Goal: Task Accomplishment & Management: Manage account settings

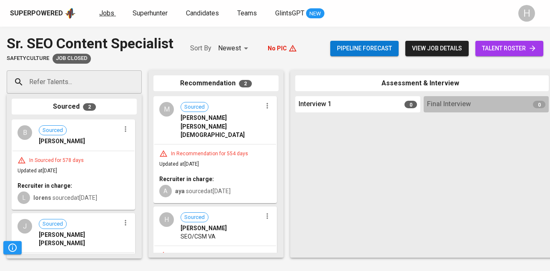
click at [106, 16] on span "Jobs" at bounding box center [106, 13] width 15 height 8
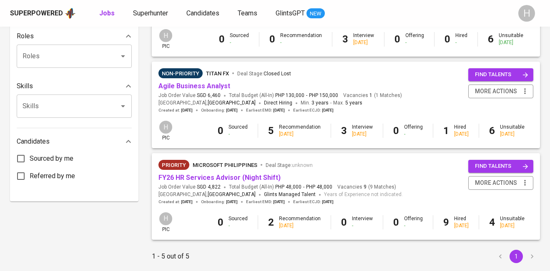
scroll to position [336, 0]
click at [203, 89] on link "Agile Business Analyst" at bounding box center [194, 86] width 72 height 8
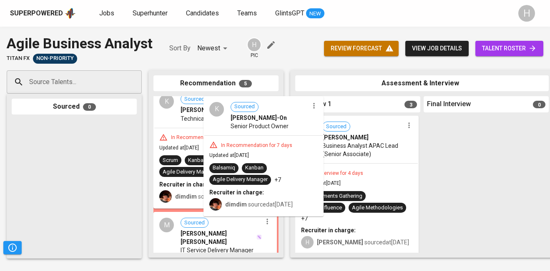
scroll to position [11, 0]
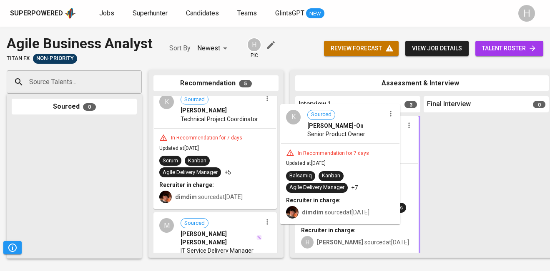
drag, startPoint x: 222, startPoint y: 132, endPoint x: 351, endPoint y: 151, distance: 131.1
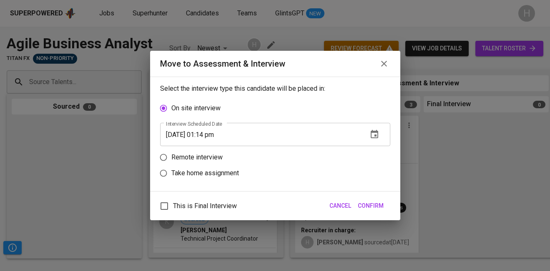
scroll to position [131, 0]
click at [179, 156] on p "Remote interview" at bounding box center [196, 158] width 51 height 10
click at [171, 156] on input "Remote interview" at bounding box center [164, 158] width 16 height 16
radio input "true"
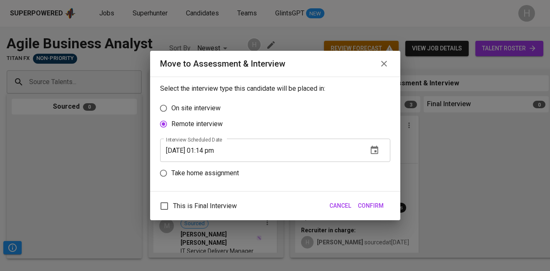
click at [208, 150] on input "[DATE] 01:14 pm" at bounding box center [260, 150] width 201 height 23
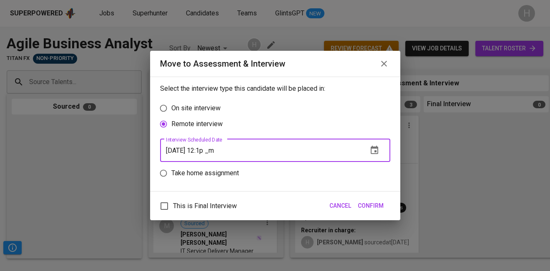
type input "[DATE] 12:15 pm"
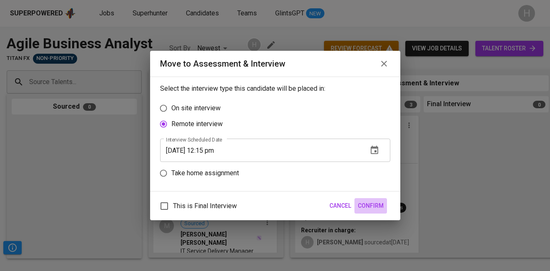
click at [376, 205] on span "Confirm" at bounding box center [371, 206] width 26 height 10
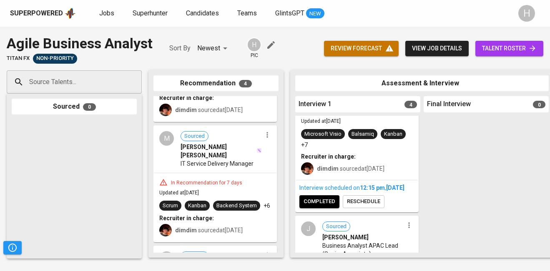
scroll to position [97, 0]
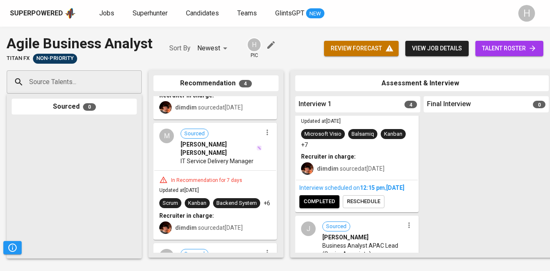
click at [263, 133] on icon "button" at bounding box center [267, 132] width 8 height 8
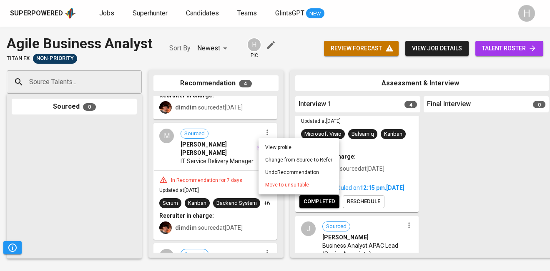
click at [279, 187] on span "Move to unsuitable" at bounding box center [287, 185] width 44 height 8
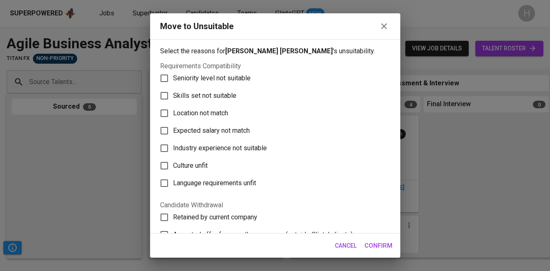
click at [223, 96] on span "Skills set not suitable" at bounding box center [204, 96] width 63 height 10
click at [173, 96] on input "Skills set not suitable" at bounding box center [165, 96] width 18 height 18
checkbox input "true"
click at [375, 246] on span "Confirm" at bounding box center [378, 246] width 28 height 11
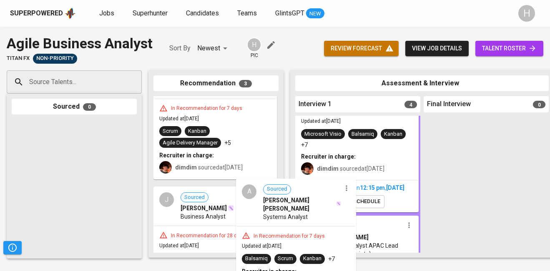
scroll to position [46, 0]
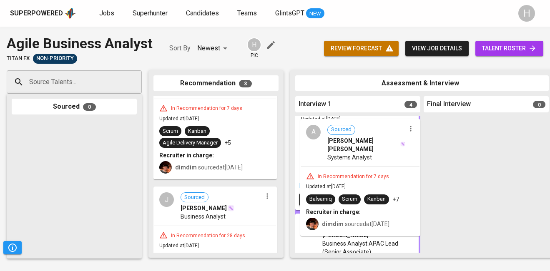
drag, startPoint x: 179, startPoint y: 219, endPoint x: 328, endPoint y: 154, distance: 163.0
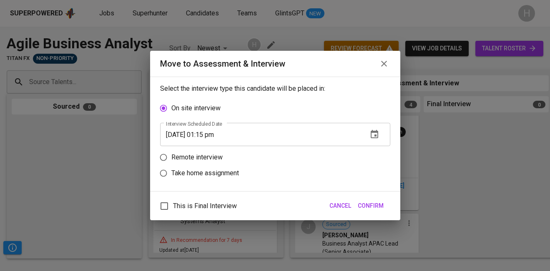
click at [203, 162] on p "Remote interview" at bounding box center [196, 158] width 51 height 10
click at [171, 162] on input "Remote interview" at bounding box center [164, 158] width 16 height 16
radio input "true"
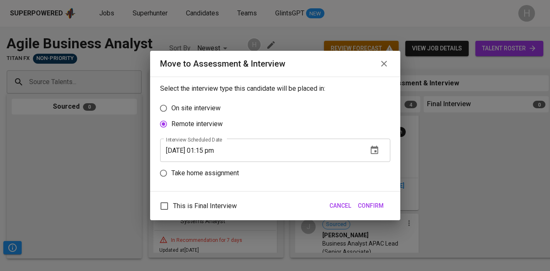
click at [211, 151] on input "[DATE] 01:15 pm" at bounding box center [260, 150] width 201 height 23
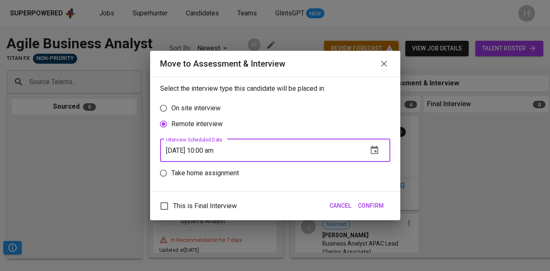
click at [183, 153] on input "[DATE] 10:00 am" at bounding box center [260, 150] width 201 height 23
type input "[DATE] 10:00 am"
click at [376, 208] on span "Confirm" at bounding box center [371, 206] width 26 height 10
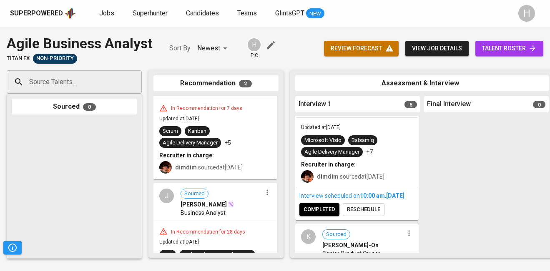
click at [492, 54] on link "talent roster" at bounding box center [509, 48] width 68 height 15
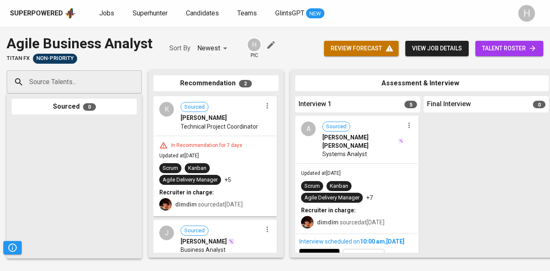
scroll to position [0, 0]
click at [266, 108] on icon "button" at bounding box center [266, 105] width 1 height 5
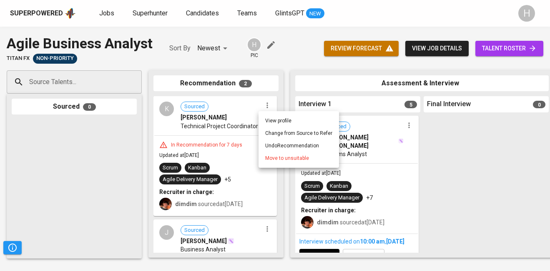
click at [278, 161] on span "Move to unsuitable" at bounding box center [287, 159] width 44 height 8
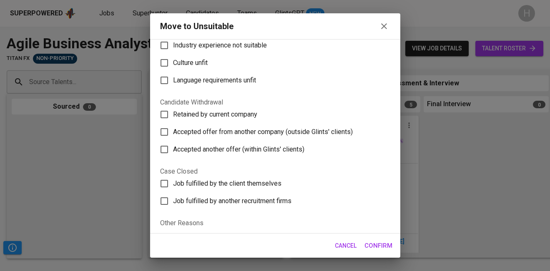
scroll to position [108, 0]
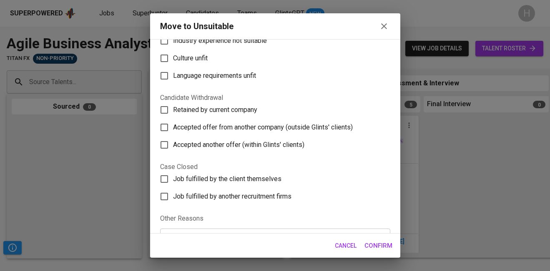
click at [211, 127] on span "Accepted offer from another company (outside Glints' clients)" at bounding box center [263, 128] width 180 height 10
click at [173, 127] on input "Accepted offer from another company (outside Glints' clients)" at bounding box center [165, 128] width 18 height 18
checkbox input "true"
click at [366, 240] on button "Confirm" at bounding box center [378, 246] width 37 height 18
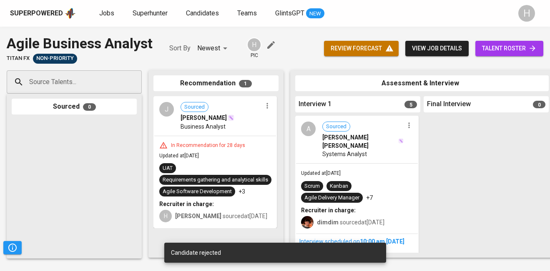
scroll to position [0, 0]
click at [267, 107] on icon "button" at bounding box center [266, 105] width 1 height 5
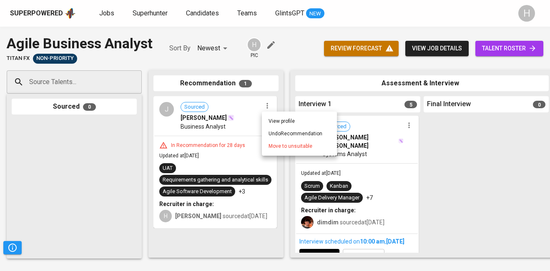
click at [278, 146] on span "Move to unsuitable" at bounding box center [290, 147] width 44 height 8
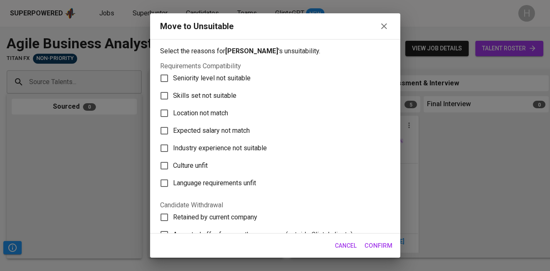
click at [218, 100] on span "Skills set not suitable" at bounding box center [204, 96] width 63 height 10
click at [173, 100] on input "Skills set not suitable" at bounding box center [165, 96] width 18 height 18
checkbox input "true"
click at [374, 246] on span "Confirm" at bounding box center [378, 246] width 28 height 11
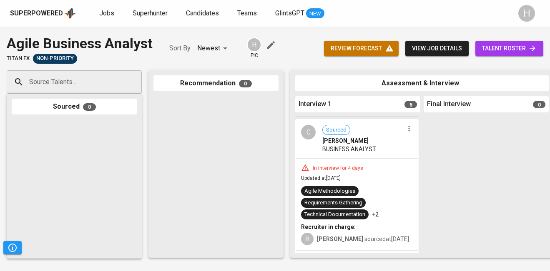
scroll to position [464, 0]
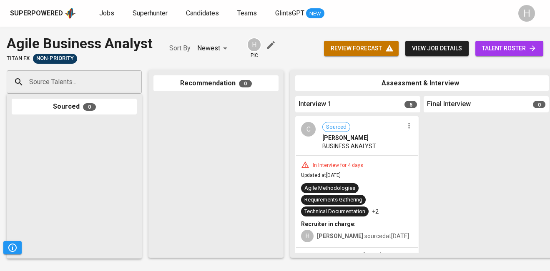
click at [408, 128] on icon "button" at bounding box center [408, 125] width 1 height 5
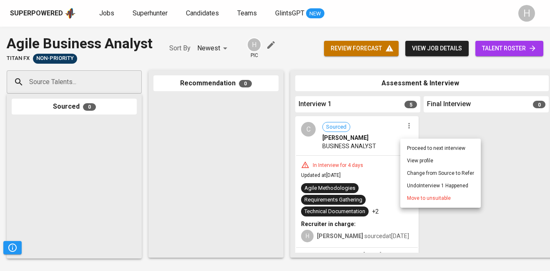
click at [418, 195] on span "Move to unsuitable" at bounding box center [429, 199] width 44 height 8
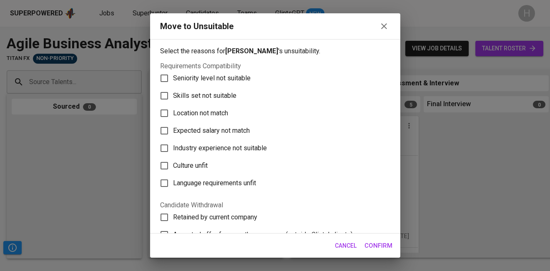
click at [218, 94] on span "Skills set not suitable" at bounding box center [204, 96] width 63 height 10
click at [173, 94] on input "Skills set not suitable" at bounding box center [165, 96] width 18 height 18
checkbox input "true"
click at [380, 241] on span "Confirm" at bounding box center [378, 246] width 28 height 11
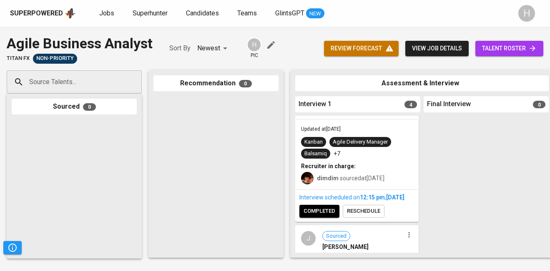
scroll to position [201, 0]
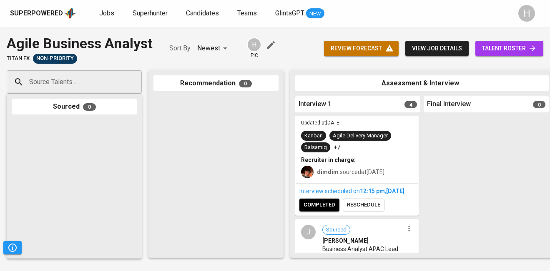
click at [326, 210] on span "completed" at bounding box center [320, 206] width 32 height 10
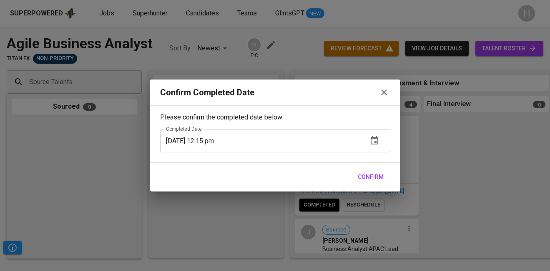
click at [374, 178] on span "Confirm" at bounding box center [371, 177] width 26 height 10
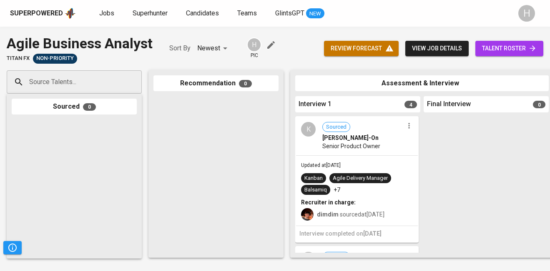
scroll to position [158, 0]
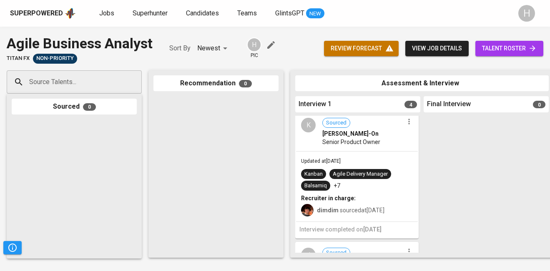
click at [405, 126] on icon "button" at bounding box center [409, 122] width 8 height 8
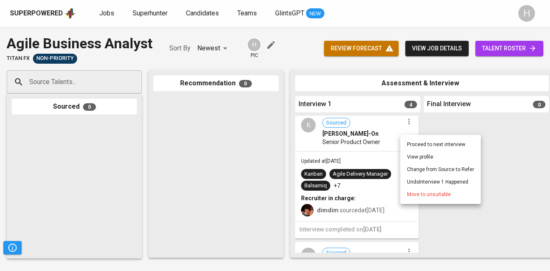
click at [416, 194] on span "Move to unsuitable" at bounding box center [429, 195] width 44 height 8
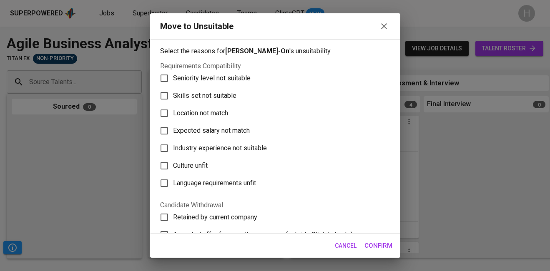
click at [226, 96] on span "Skills set not suitable" at bounding box center [204, 96] width 63 height 10
click at [173, 96] on input "Skills set not suitable" at bounding box center [165, 96] width 18 height 18
checkbox input "true"
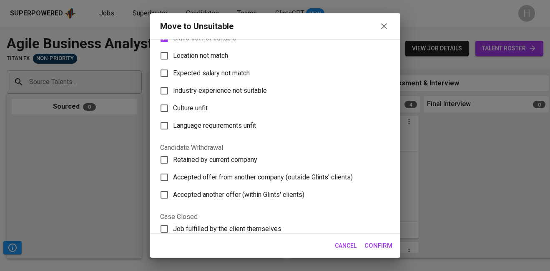
scroll to position [157, 0]
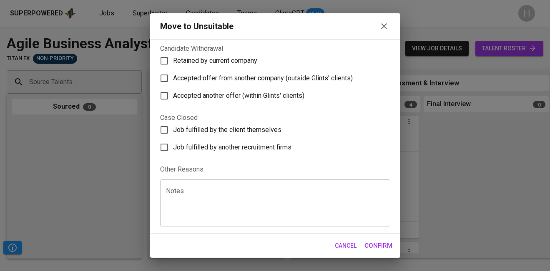
click at [235, 197] on textarea at bounding box center [275, 204] width 218 height 32
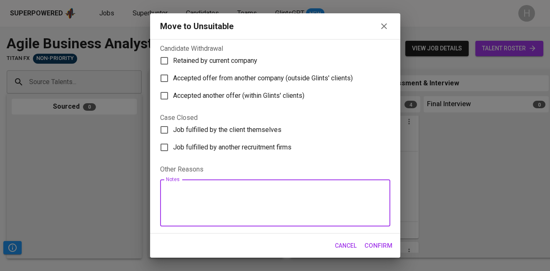
paste textarea "Needs improvement on comms - unable to properly articulate her answers. General…"
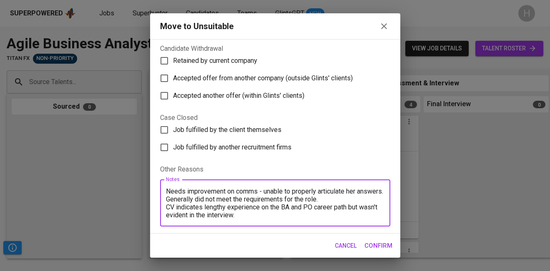
scroll to position [0, 0]
click at [165, 193] on div "Needs improvement on comms - unable to properly articulate her answers. General…" at bounding box center [275, 203] width 230 height 47
click at [165, 190] on div "Needs improvement on comms - unable to properly articulate her answers. General…" at bounding box center [275, 203] width 230 height 47
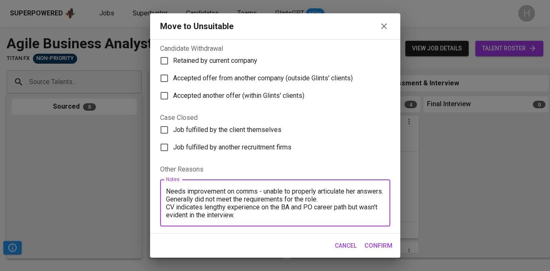
click at [178, 199] on textarea "Needs improvement on comms - unable to properly articulate her answers. General…" at bounding box center [275, 204] width 218 height 32
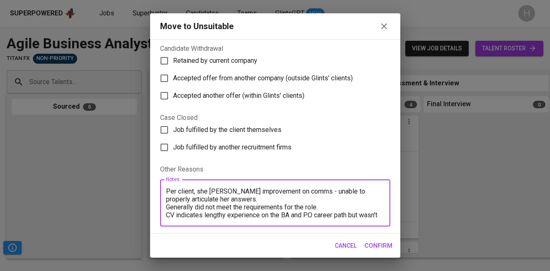
type textarea "Per client, she needs improvement on comms - unable to properly articulate her …"
click at [384, 241] on span "Confirm" at bounding box center [378, 246] width 28 height 11
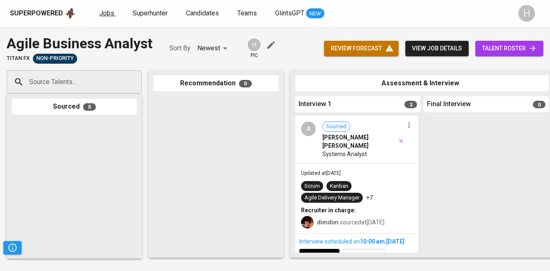
click at [107, 14] on span "Jobs" at bounding box center [106, 13] width 15 height 8
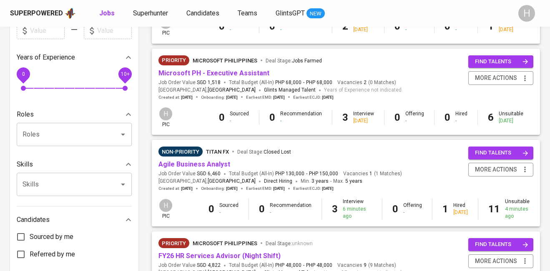
scroll to position [272, 0]
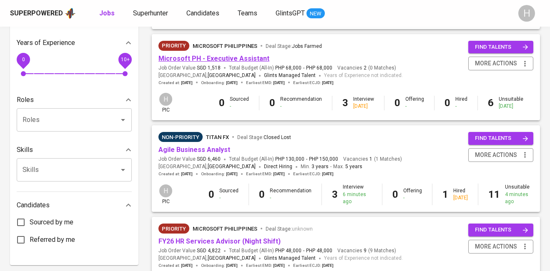
click at [229, 56] on link "Microsoft PH - Executive Assistant" at bounding box center [213, 59] width 111 height 8
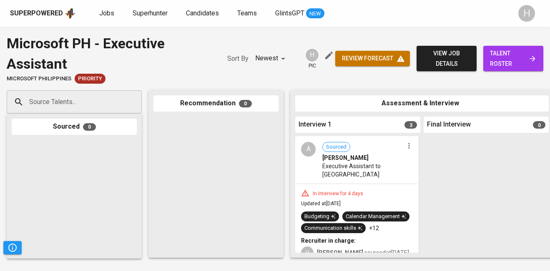
click at [96, 12] on div "Superpowered Jobs Superhunter Candidates Teams GlintsGPT NEW" at bounding box center [261, 13] width 503 height 13
click at [103, 14] on span "Jobs" at bounding box center [106, 13] width 15 height 8
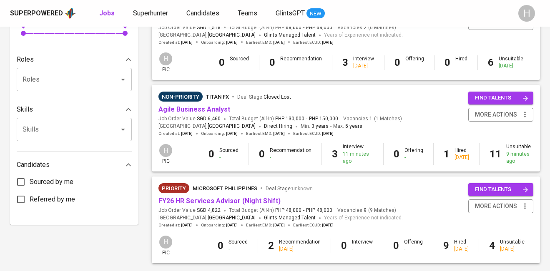
scroll to position [361, 0]
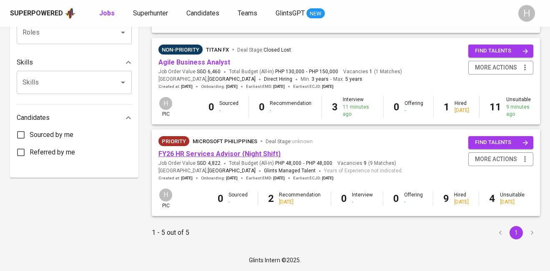
click at [243, 155] on link "FY26 HR Services Advisor (Night Shift)" at bounding box center [219, 154] width 122 height 8
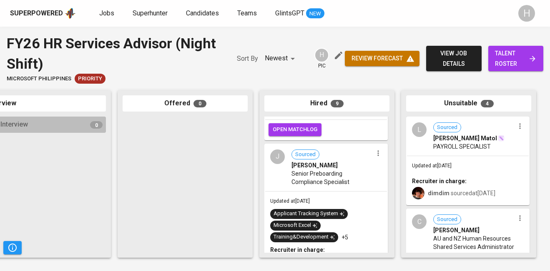
scroll to position [94, 0]
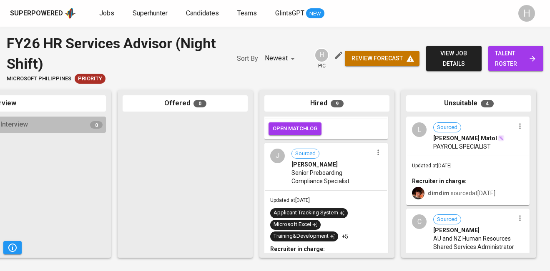
click at [376, 148] on icon "button" at bounding box center [378, 152] width 8 height 8
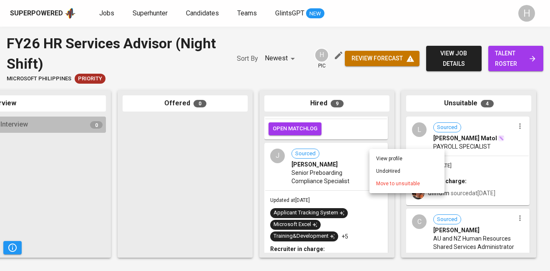
click at [385, 170] on li "Undo Hired" at bounding box center [406, 171] width 75 height 13
